Goal: Task Accomplishment & Management: Complete application form

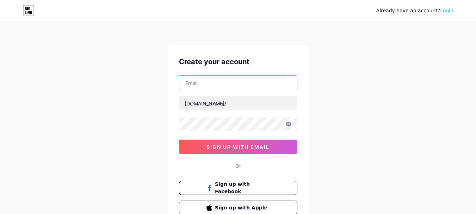
click at [216, 80] on input "text" at bounding box center [238, 83] width 118 height 14
paste input "[EMAIL_ADDRESS][DOMAIN_NAME]"
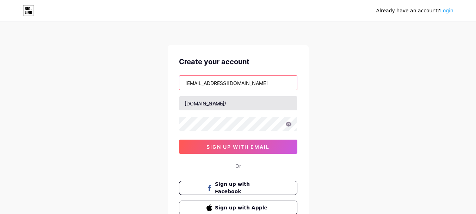
type input "[EMAIL_ADDRESS][DOMAIN_NAME]"
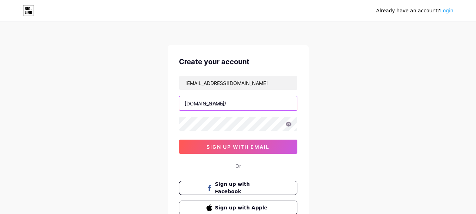
click at [210, 107] on input "text" at bounding box center [238, 103] width 118 height 14
paste input "[DOMAIN_NAME]"
drag, startPoint x: 224, startPoint y: 105, endPoint x: 276, endPoint y: 107, distance: 51.8
click at [276, 107] on input "[DOMAIN_NAME]" at bounding box center [238, 103] width 118 height 14
paste input "khatubaba321"
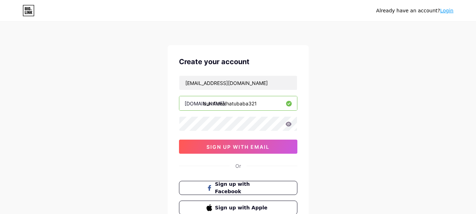
drag, startPoint x: 224, startPoint y: 104, endPoint x: 278, endPoint y: 105, distance: 53.6
click at [278, 104] on input "burnflowkhatubaba321" at bounding box center [238, 103] width 118 height 14
type input "burnflow"
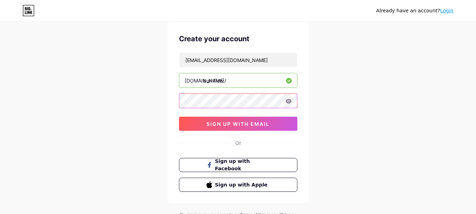
scroll to position [35, 0]
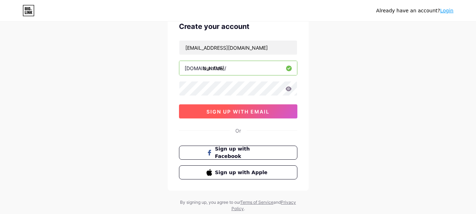
click at [230, 113] on span "sign up with email" at bounding box center [238, 112] width 63 height 6
